Goal: Use online tool/utility

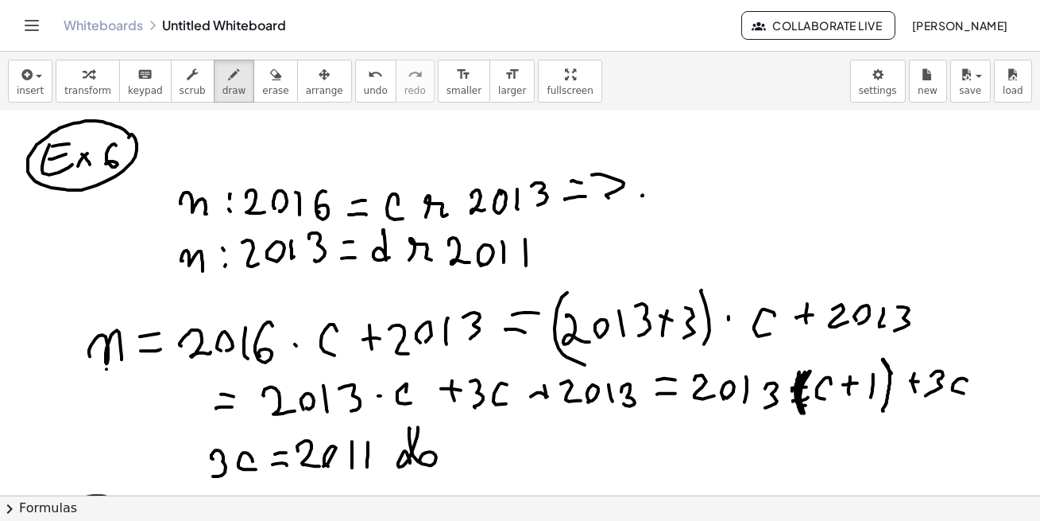
scroll to position [1600, 0]
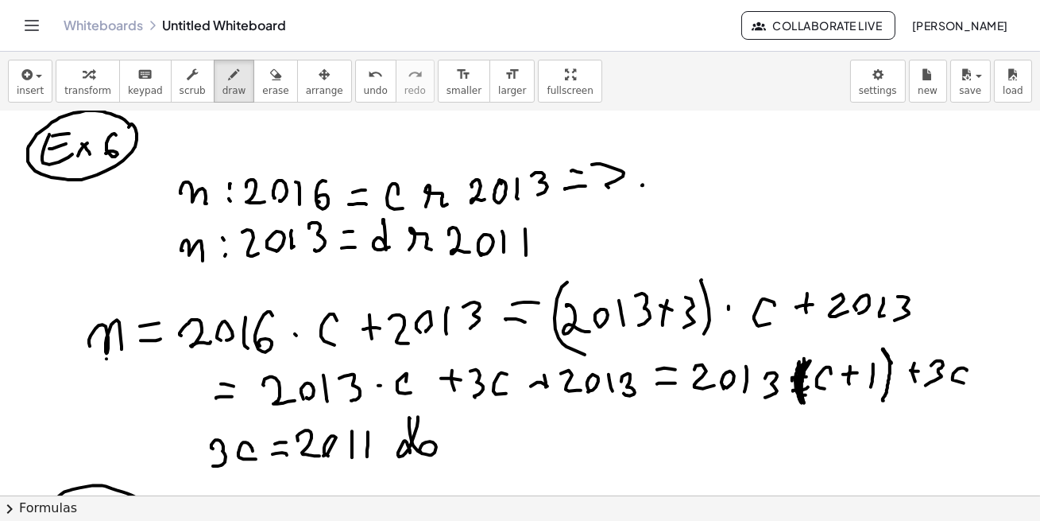
drag, startPoint x: 804, startPoint y: 358, endPoint x: 807, endPoint y: 402, distance: 44.6
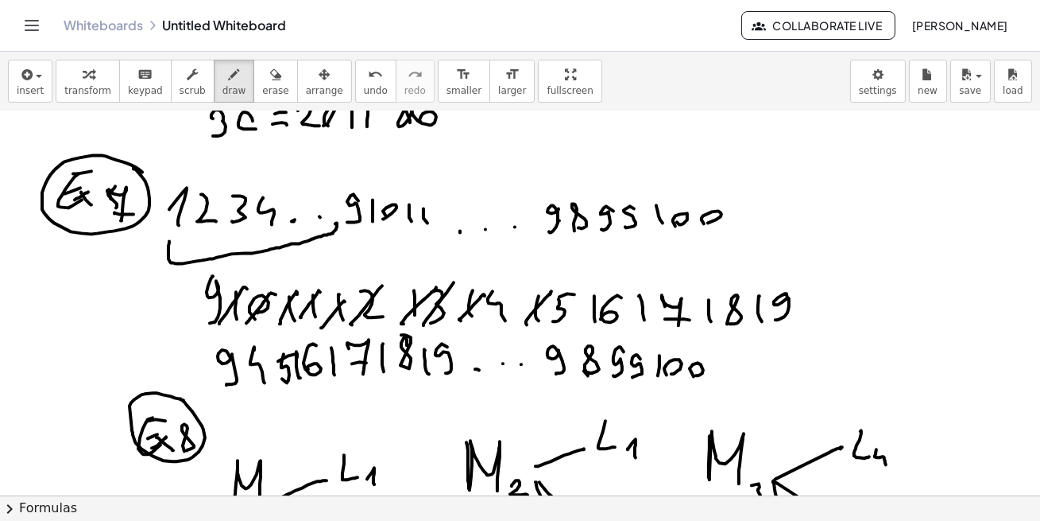
scroll to position [1929, 0]
drag, startPoint x: 296, startPoint y: 359, endPoint x: 282, endPoint y: 380, distance: 25.1
click at [282, 380] on div at bounding box center [520, 451] width 1040 height 4539
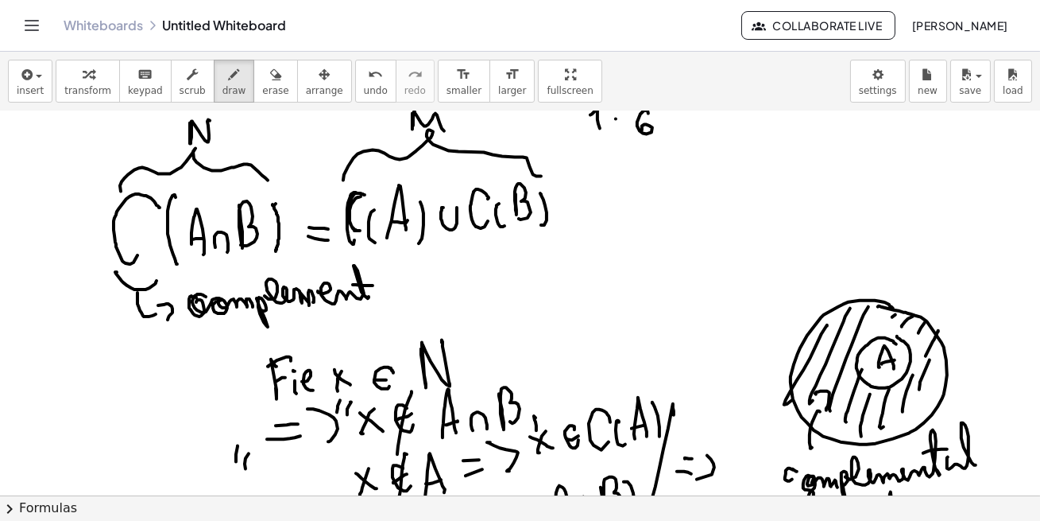
scroll to position [3136, 0]
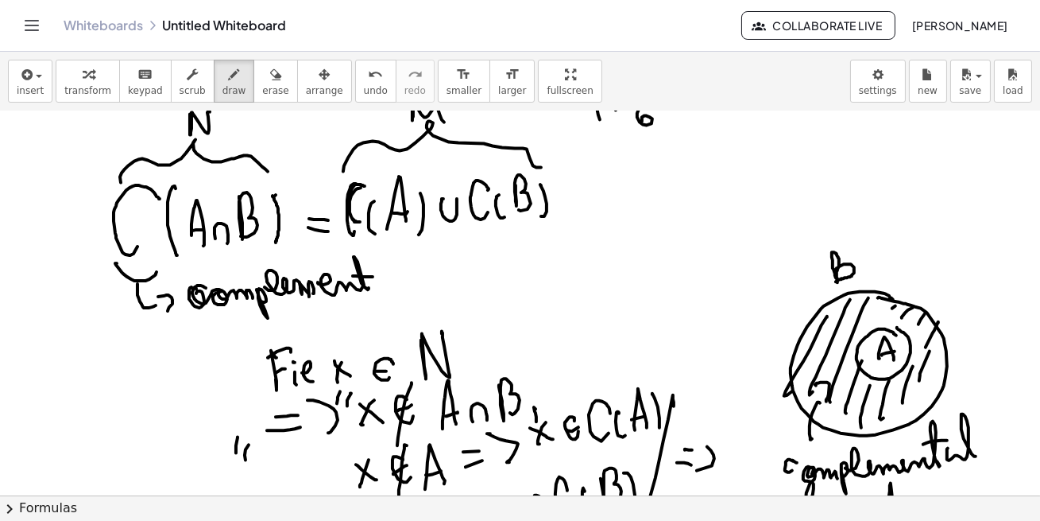
drag, startPoint x: 837, startPoint y: 268, endPoint x: 836, endPoint y: 281, distance: 13.5
drag, startPoint x: 835, startPoint y: 254, endPoint x: 850, endPoint y: 270, distance: 21.4
drag, startPoint x: 900, startPoint y: 261, endPoint x: 906, endPoint y: 273, distance: 13.5
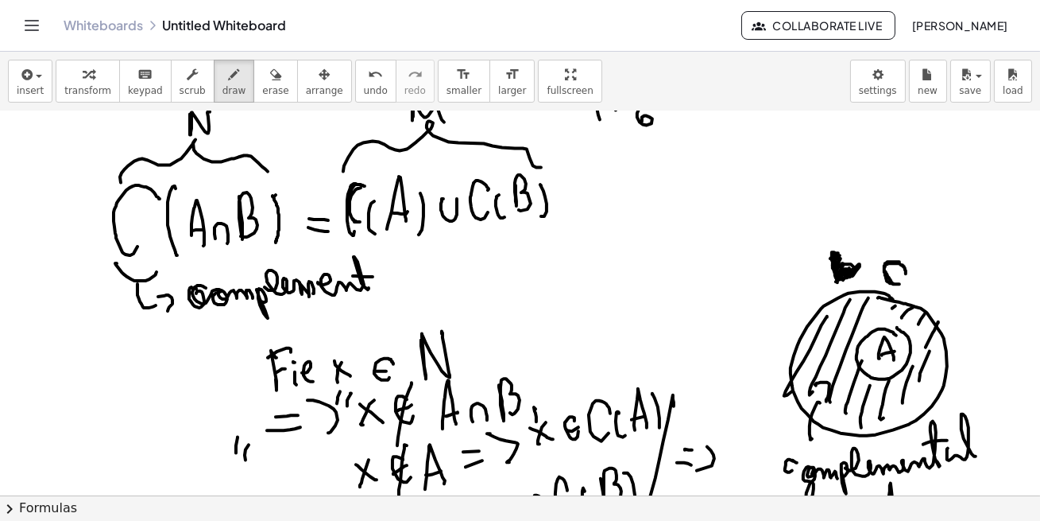
drag, startPoint x: 889, startPoint y: 260, endPoint x: 886, endPoint y: 281, distance: 21.7
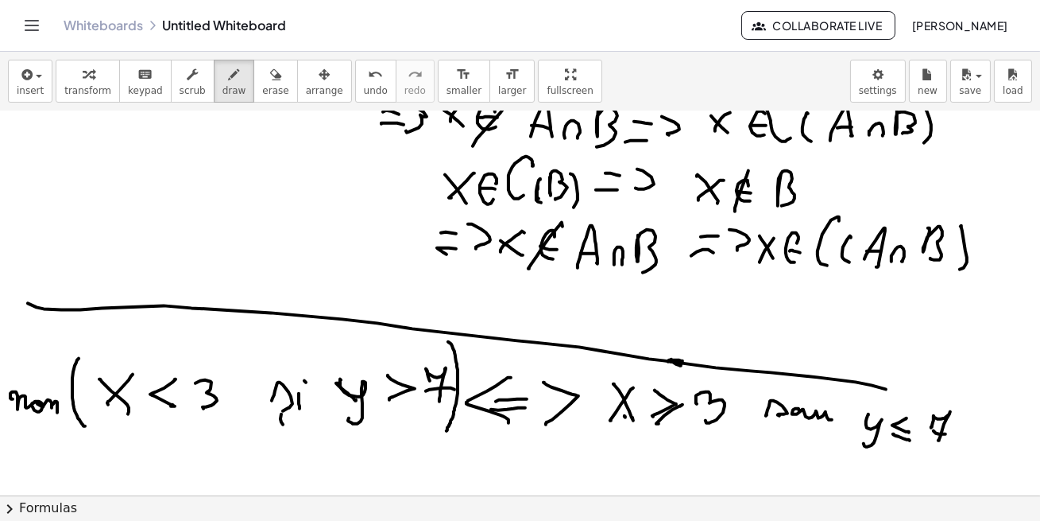
scroll to position [3975, 0]
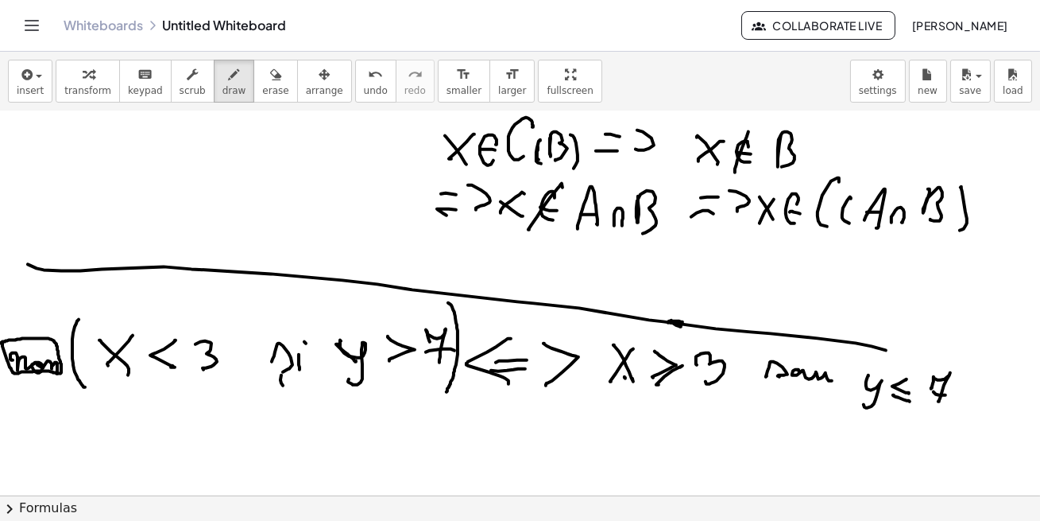
drag, startPoint x: 260, startPoint y: 389, endPoint x: 300, endPoint y: 389, distance: 39.7
drag, startPoint x: 745, startPoint y: 388, endPoint x: 829, endPoint y: 394, distance: 84.5
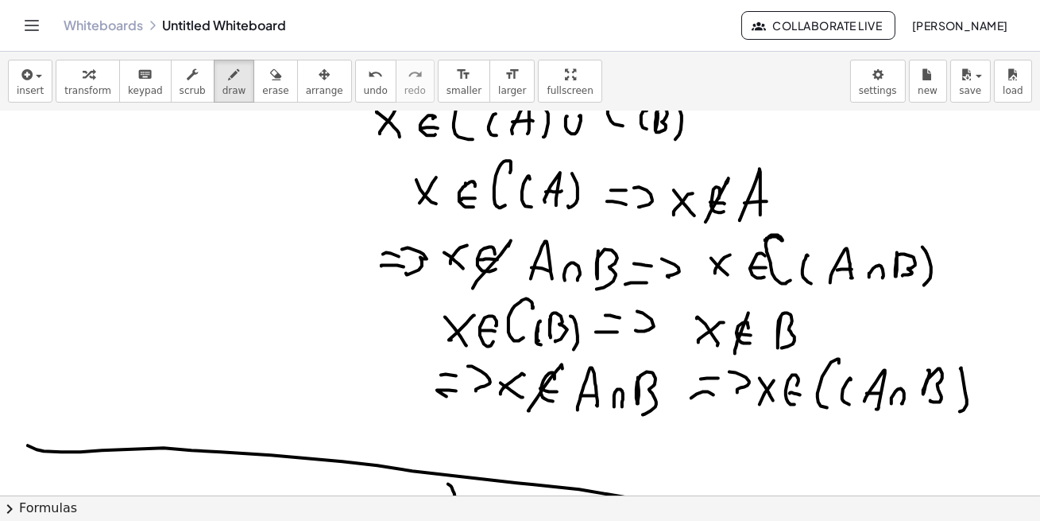
scroll to position [3796, 0]
